Goal: Information Seeking & Learning: Learn about a topic

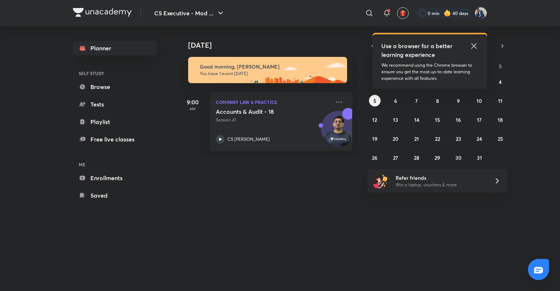
click at [478, 169] on div "Today Today Good morning, Akhil You have 1 event today 9:00 AM Company Law & Pr…" at bounding box center [332, 151] width 309 height 250
click at [165, 109] on div "Planner SELF STUDY Browse Tests Playlist Free live classes ME Enrollments Saved" at bounding box center [122, 121] width 99 height 191
click at [167, 205] on div "Planner SELF STUDY Browse Tests Playlist Free live classes ME Enrollments Saved" at bounding box center [122, 121] width 99 height 191
click at [473, 45] on icon at bounding box center [473, 45] width 5 height 5
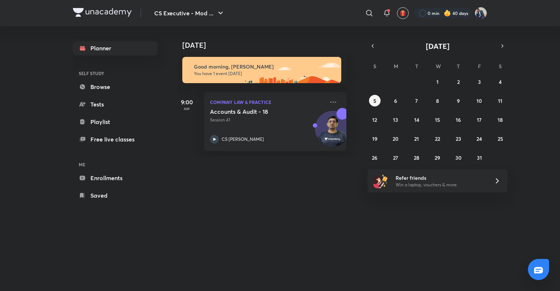
click at [349, 162] on div "Today Today Good morning, Akhil You have 1 event today 9:00 AM Company Law & Pr…" at bounding box center [332, 151] width 309 height 250
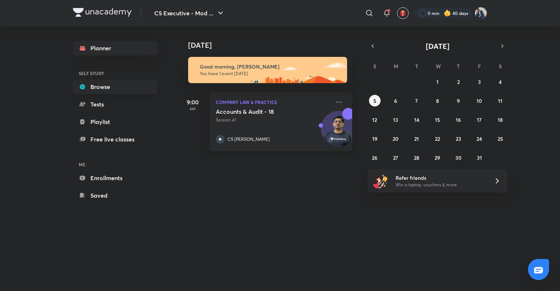
click at [125, 82] on link "Browse" at bounding box center [115, 87] width 85 height 15
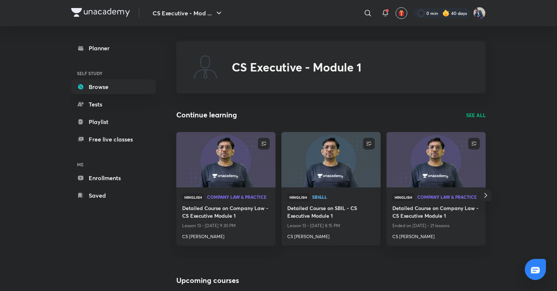
click at [314, 198] on span "SBI&LL" at bounding box center [343, 197] width 63 height 4
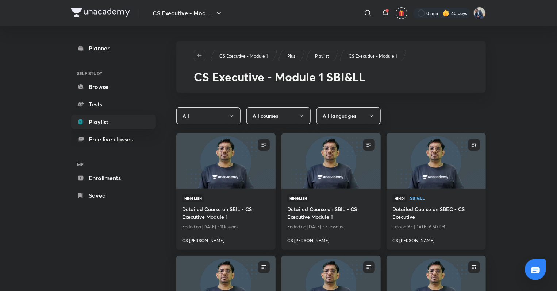
click at [418, 197] on span "SBI&LL" at bounding box center [445, 198] width 70 height 4
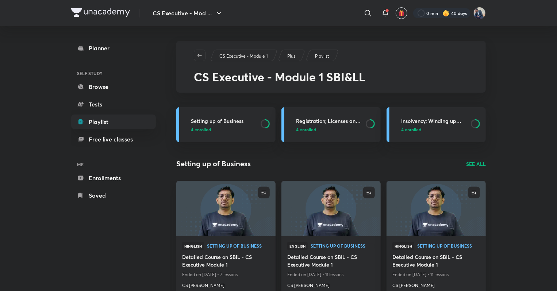
click at [418, 197] on img at bounding box center [435, 208] width 101 height 57
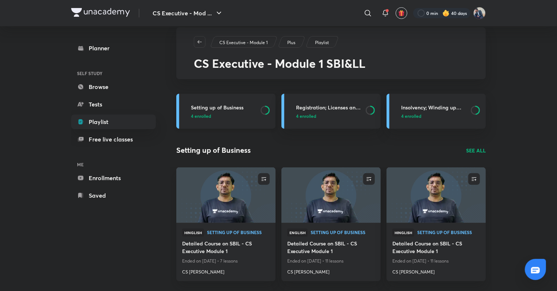
click at [231, 109] on h3 "Setting up of Business" at bounding box center [223, 108] width 65 height 8
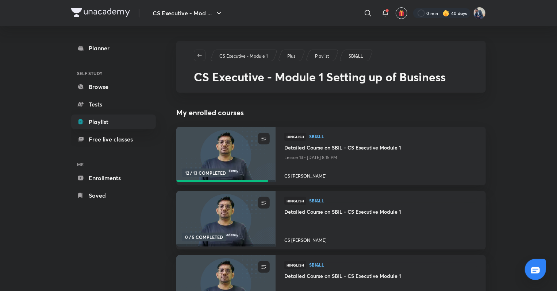
click at [212, 169] on span "12 / 13 COMPLETED" at bounding box center [205, 173] width 47 height 9
drag, startPoint x: 214, startPoint y: 186, endPoint x: 212, endPoint y: 169, distance: 16.9
click at [212, 169] on span "12 / 13 COMPLETED" at bounding box center [205, 173] width 47 height 9
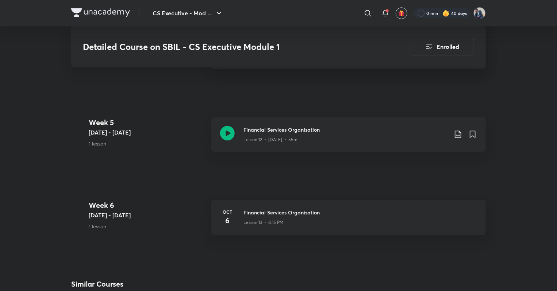
scroll to position [978, 0]
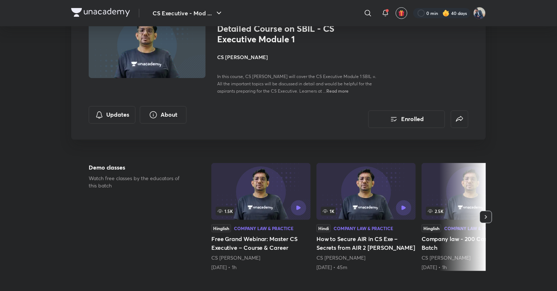
scroll to position [0, 0]
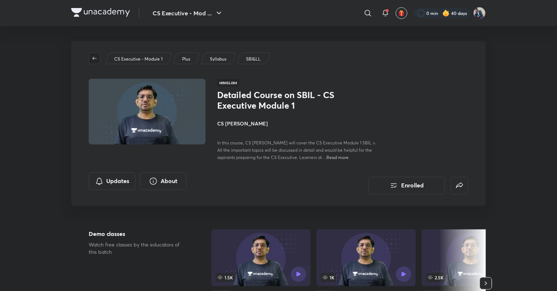
click at [94, 62] on button "button" at bounding box center [95, 59] width 12 height 12
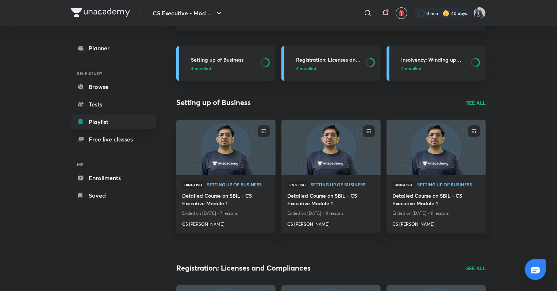
scroll to position [63, 0]
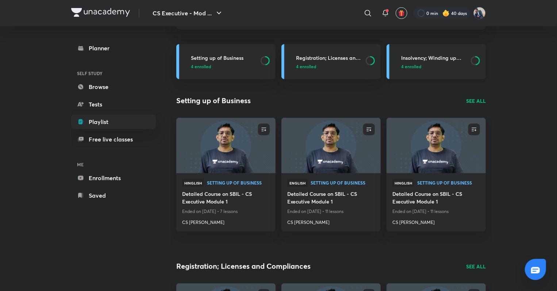
click at [440, 60] on h3 "Insolvency; Winding up and Closure of Business" at bounding box center [433, 58] width 65 height 8
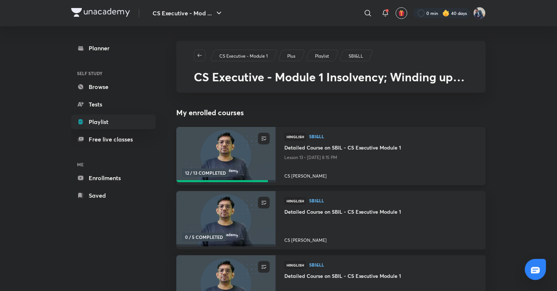
click at [366, 147] on h4 "Detailed Course on SBIL - CS Executive Module 1" at bounding box center [380, 148] width 193 height 9
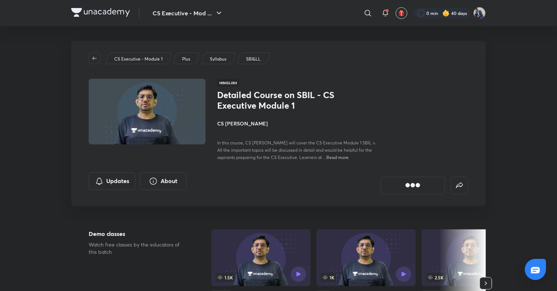
click at [366, 147] on span "In this course, CS Amit Vohra will cover the CS Executive Module 1 SBIL =. All …" at bounding box center [296, 150] width 159 height 20
click at [367, 150] on span "In this course, CS Amit Vohra will cover the CS Executive Module 1 SBIL =. All …" at bounding box center [296, 150] width 159 height 20
click at [97, 58] on span "button" at bounding box center [94, 58] width 11 height 6
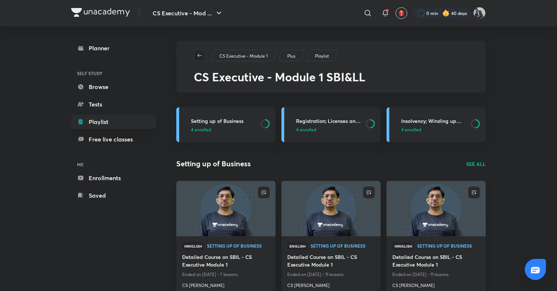
click at [198, 56] on icon "button" at bounding box center [200, 56] width 6 height 6
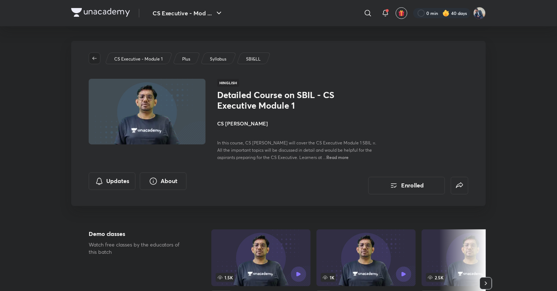
click at [94, 59] on icon "button" at bounding box center [95, 58] width 6 height 6
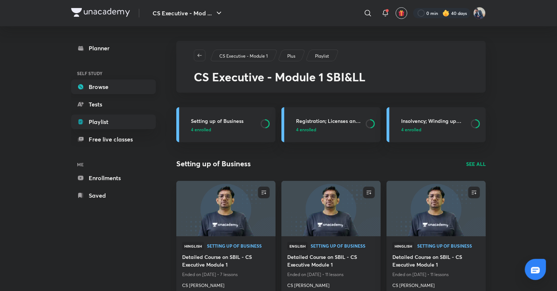
click at [101, 87] on link "Browse" at bounding box center [113, 87] width 85 height 15
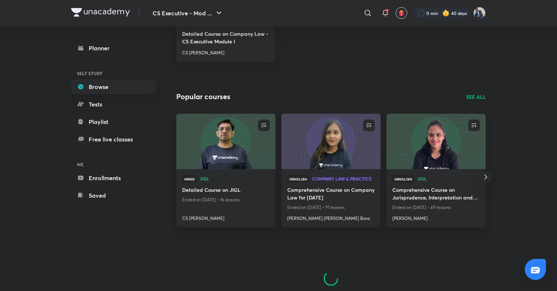
scroll to position [346, 0]
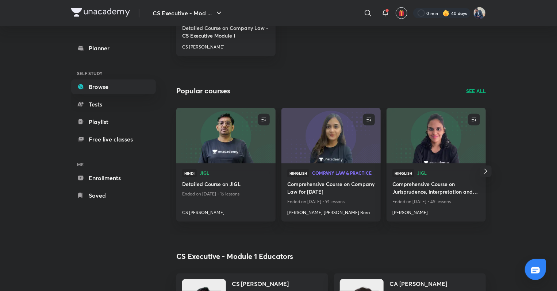
drag, startPoint x: 556, startPoint y: 123, endPoint x: 557, endPoint y: 143, distance: 19.3
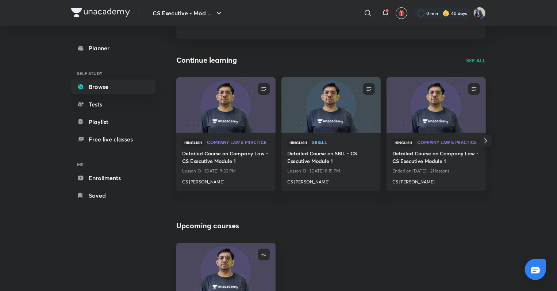
scroll to position [59, 0]
